Goal: Information Seeking & Learning: Learn about a topic

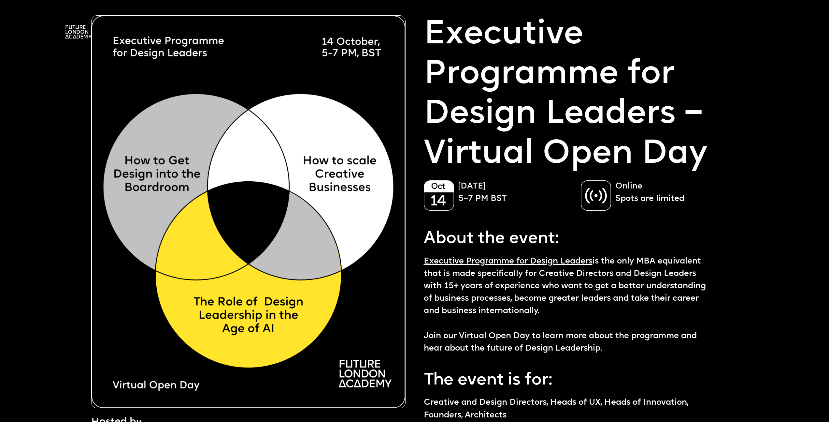
click at [72, 33] on img at bounding box center [78, 31] width 26 height 13
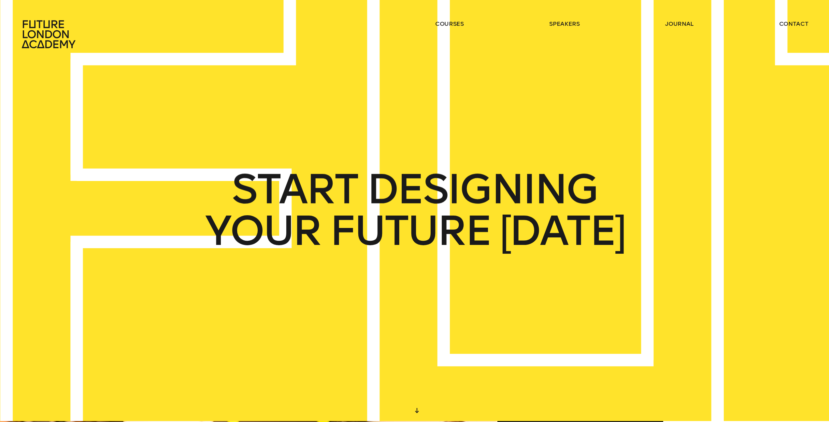
scroll to position [1, 0]
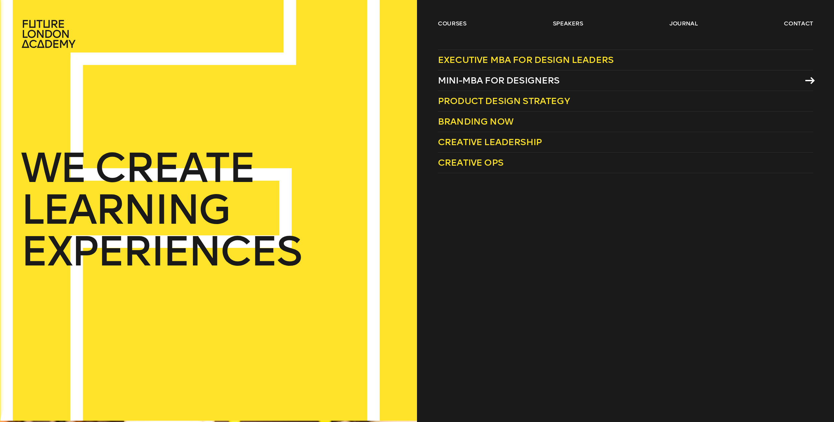
click at [471, 82] on span "Mini-MBA for Designers" at bounding box center [499, 80] width 122 height 11
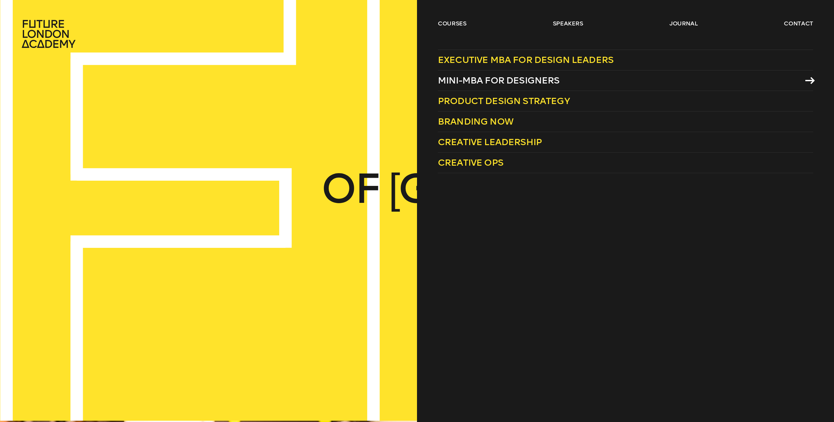
click at [474, 81] on span "Mini-MBA for Designers" at bounding box center [499, 80] width 122 height 11
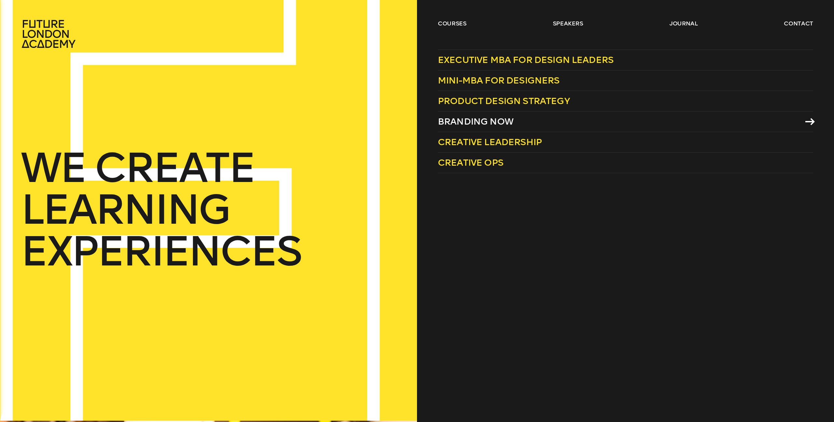
click at [499, 121] on span "Branding Now" at bounding box center [476, 121] width 76 height 11
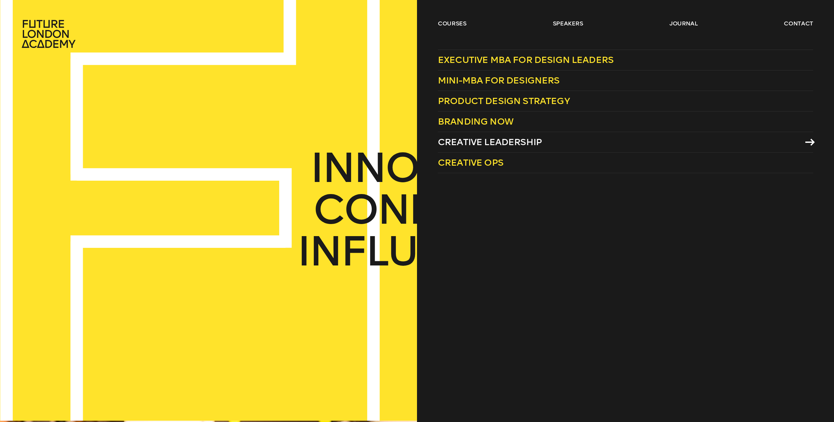
click at [468, 142] on span "Creative Leadership" at bounding box center [490, 142] width 104 height 11
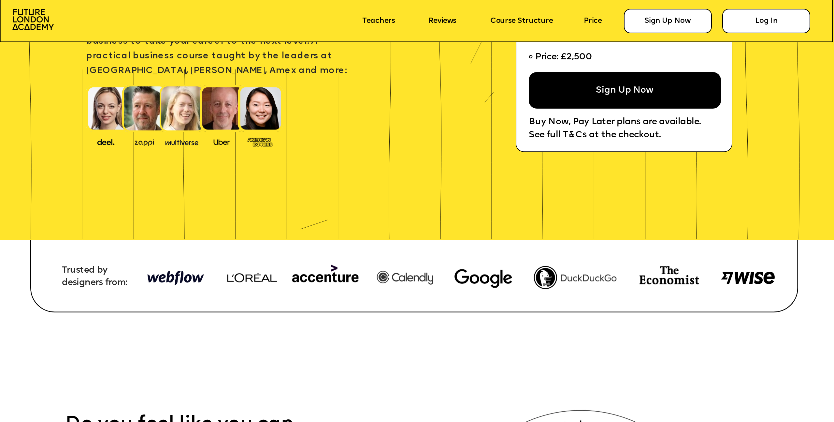
scroll to position [273, 0]
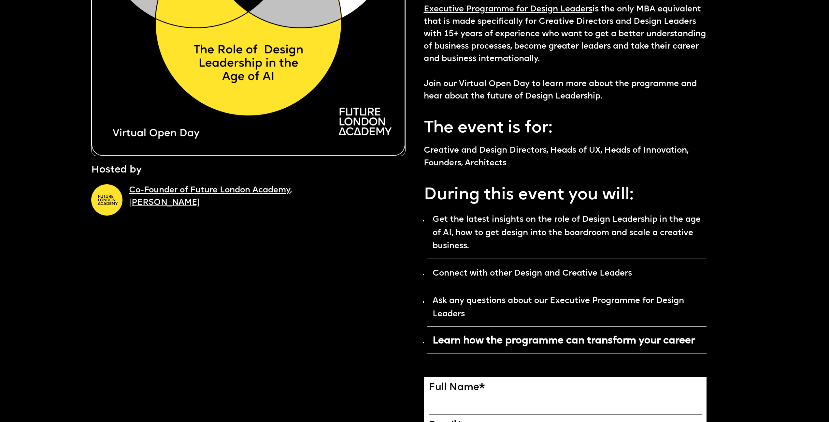
scroll to position [254, 0]
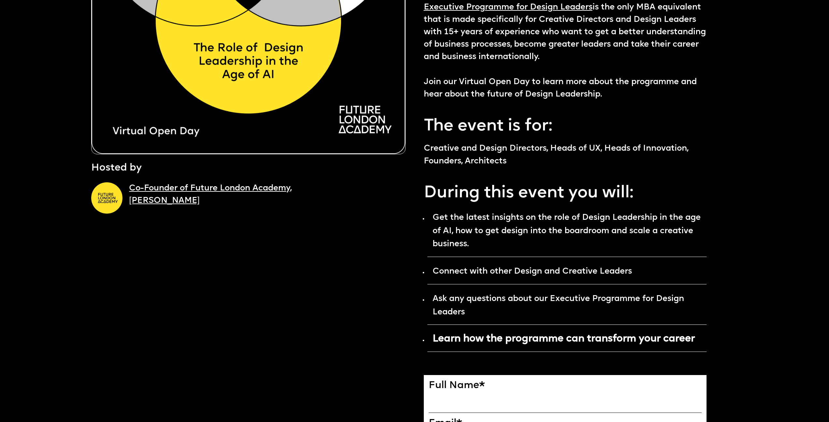
click at [455, 275] on strong "Connect with other Design and Creative Leaders" at bounding box center [532, 271] width 199 height 8
drag, startPoint x: 487, startPoint y: 313, endPoint x: 519, endPoint y: 315, distance: 32.0
click at [487, 313] on p "Ask any questions about our Executive Programme for Design Leaders" at bounding box center [566, 307] width 279 height 34
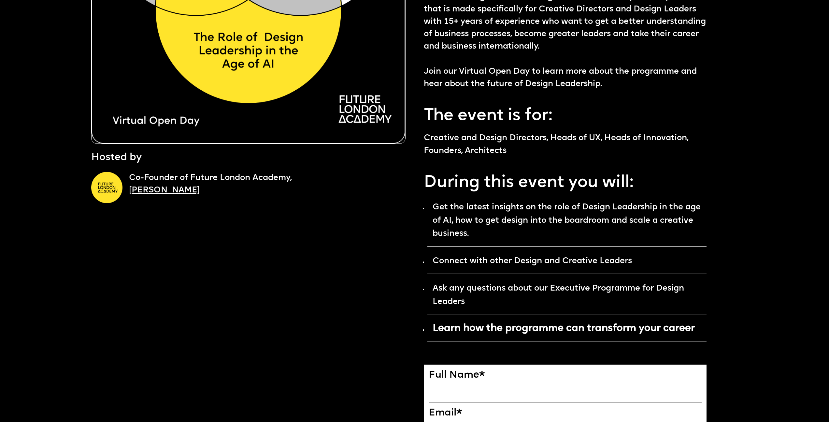
click at [580, 331] on strong "Learn how the programme can transform your career" at bounding box center [564, 328] width 262 height 10
click at [472, 208] on strong "Get the latest insights on the role of Design Leadership in the age of AI, how …" at bounding box center [567, 220] width 268 height 35
click at [526, 186] on p "During this event you will:" at bounding box center [565, 181] width 283 height 28
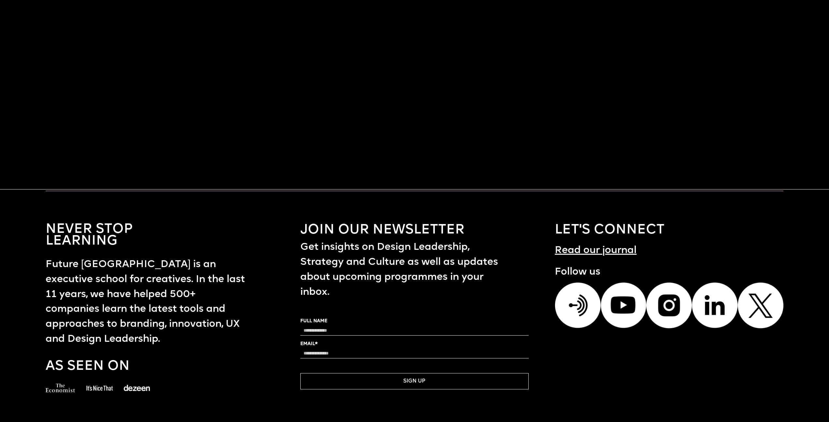
scroll to position [0, 0]
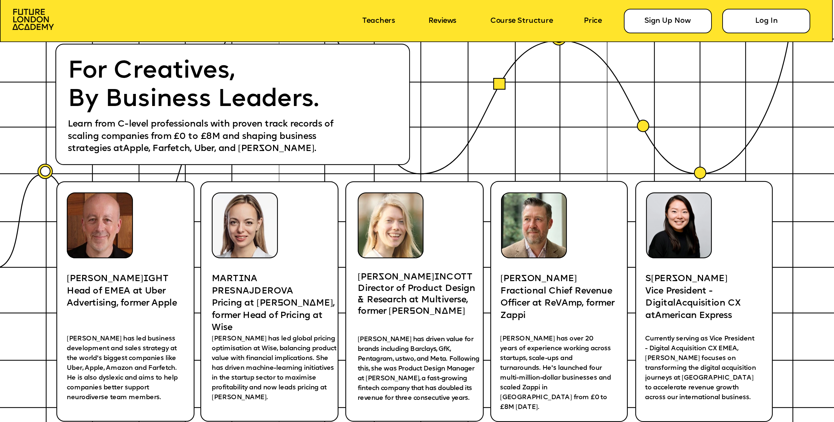
scroll to position [1830, 0]
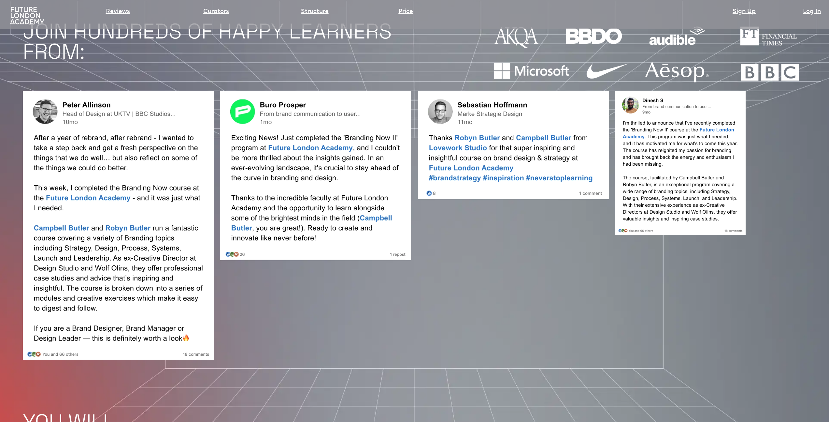
scroll to position [794, 0]
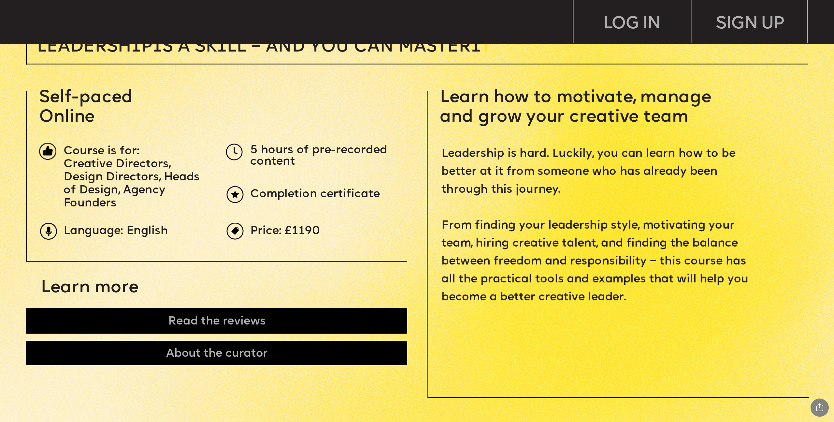
scroll to position [392, 0]
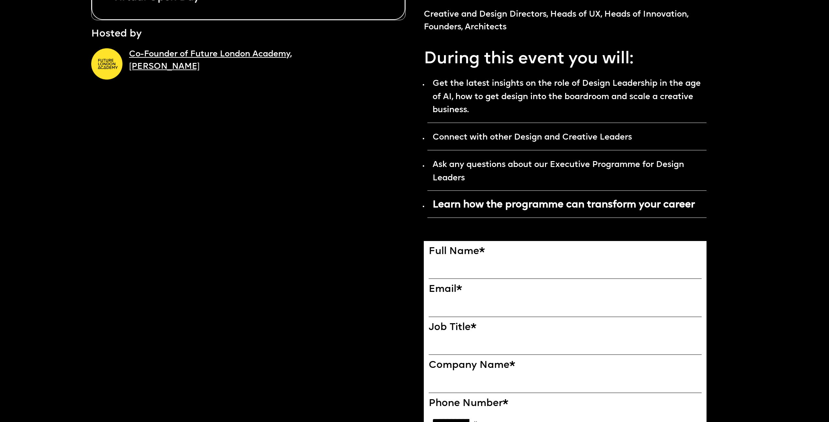
scroll to position [523, 0]
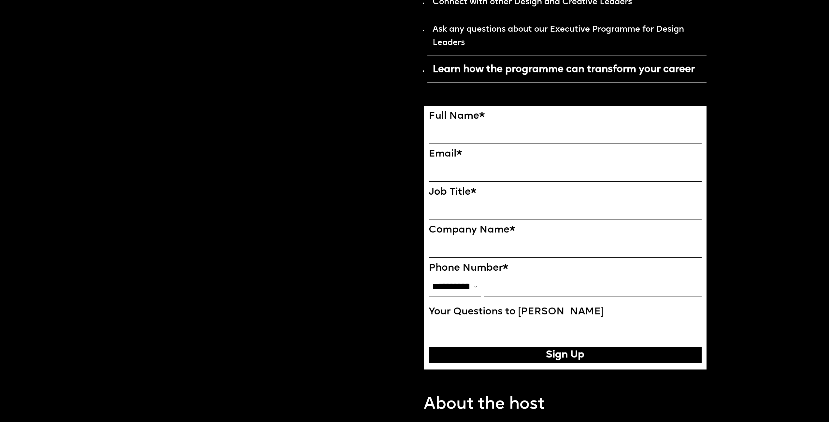
click at [523, 75] on strong "Learn how the programme can transform your career" at bounding box center [564, 70] width 262 height 10
drag, startPoint x: 467, startPoint y: 72, endPoint x: 464, endPoint y: 74, distance: 3.5
click at [467, 73] on strong "Learn how the programme can transform your career" at bounding box center [564, 70] width 262 height 10
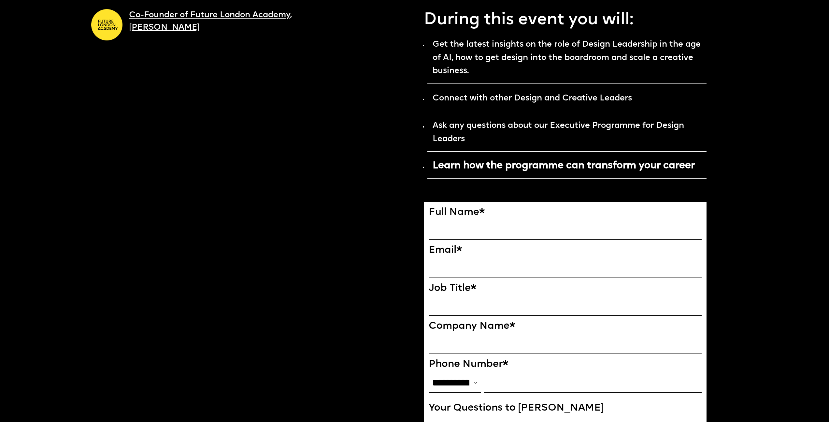
scroll to position [0, 0]
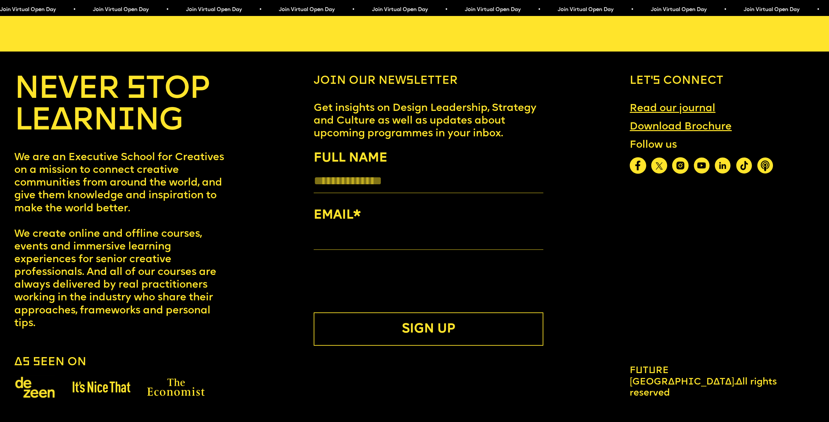
scroll to position [4670, 0]
